Goal: Information Seeking & Learning: Learn about a topic

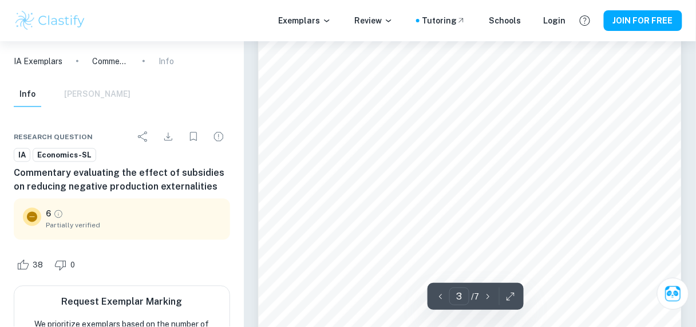
scroll to position [1424, 0]
type input "6"
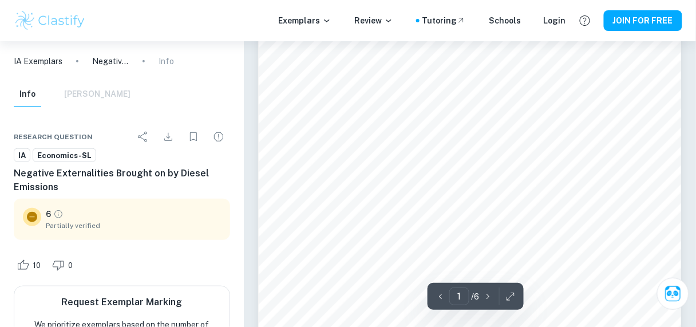
scroll to position [141, 0]
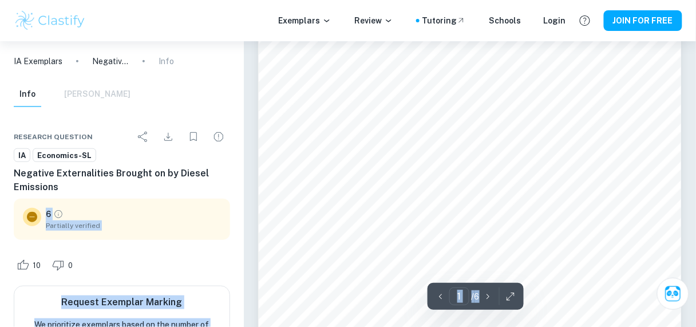
drag, startPoint x: 246, startPoint y: 188, endPoint x: 211, endPoint y: 188, distance: 35.5
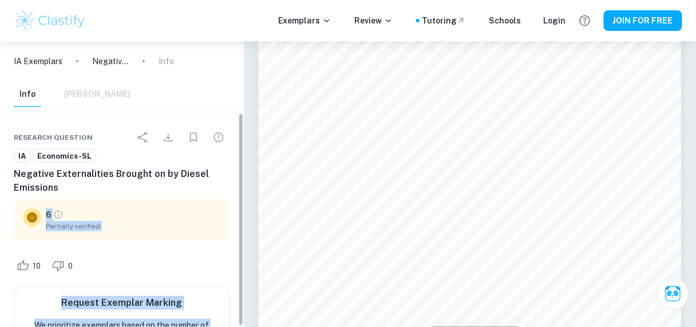
scroll to position [96, 0]
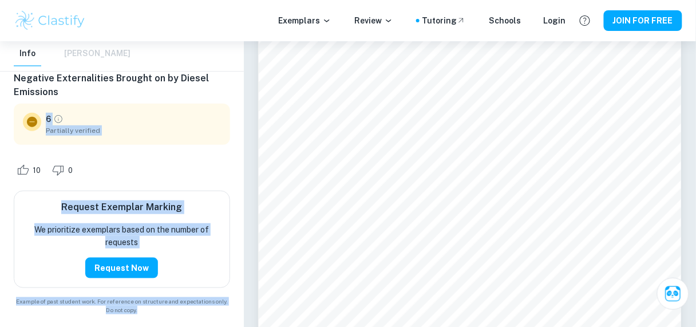
click at [227, 188] on div "10 0" at bounding box center [122, 169] width 216 height 41
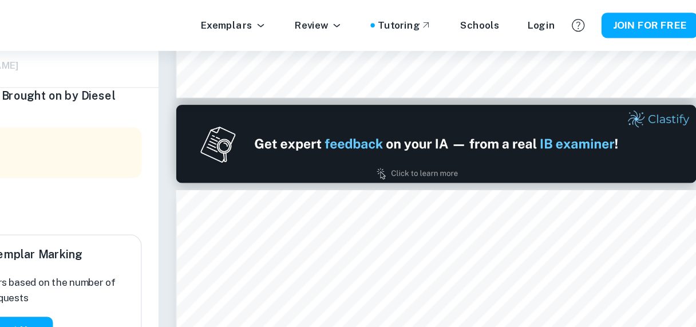
scroll to position [519, 0]
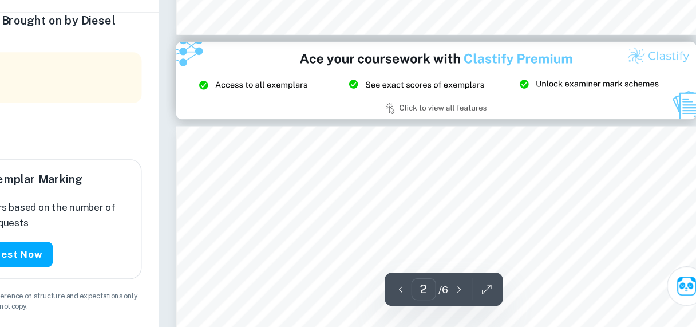
type input "3"
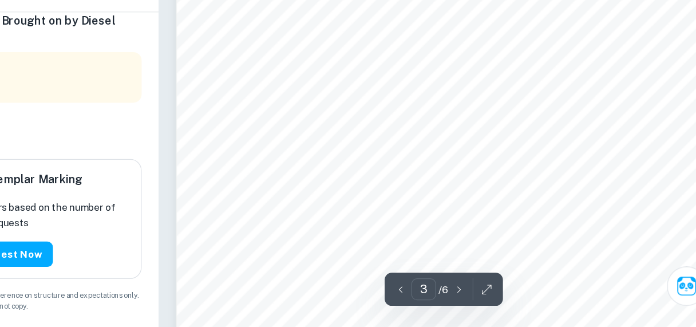
scroll to position [1287, 0]
